Goal: Transaction & Acquisition: Purchase product/service

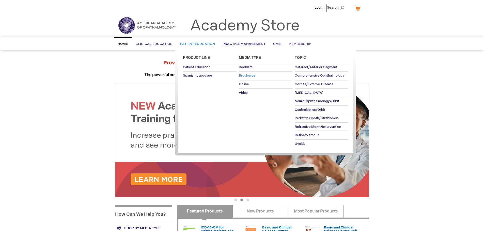
click at [255, 74] on link "Brochures" at bounding box center [265, 76] width 53 height 8
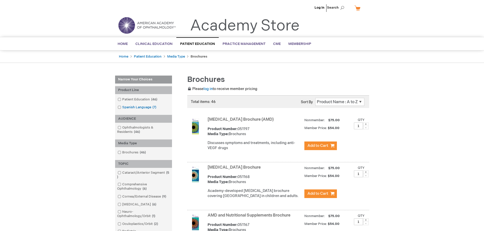
click at [122, 108] on span at bounding box center [122, 107] width 0 height 4
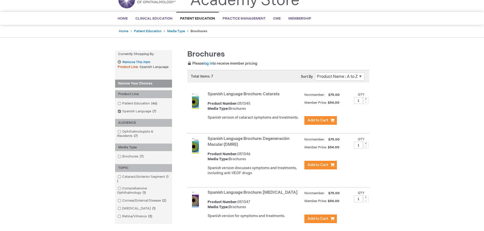
scroll to position [127, 0]
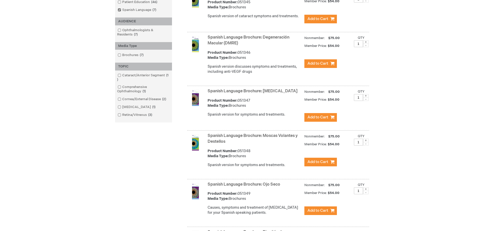
click at [227, 183] on link "Spanish Language Brochure: Ojo Seco" at bounding box center [243, 184] width 73 height 5
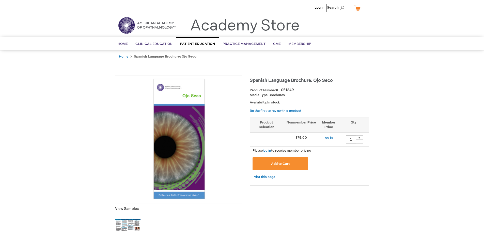
click at [133, 223] on img at bounding box center [127, 226] width 25 height 25
